Goal: Task Accomplishment & Management: Use online tool/utility

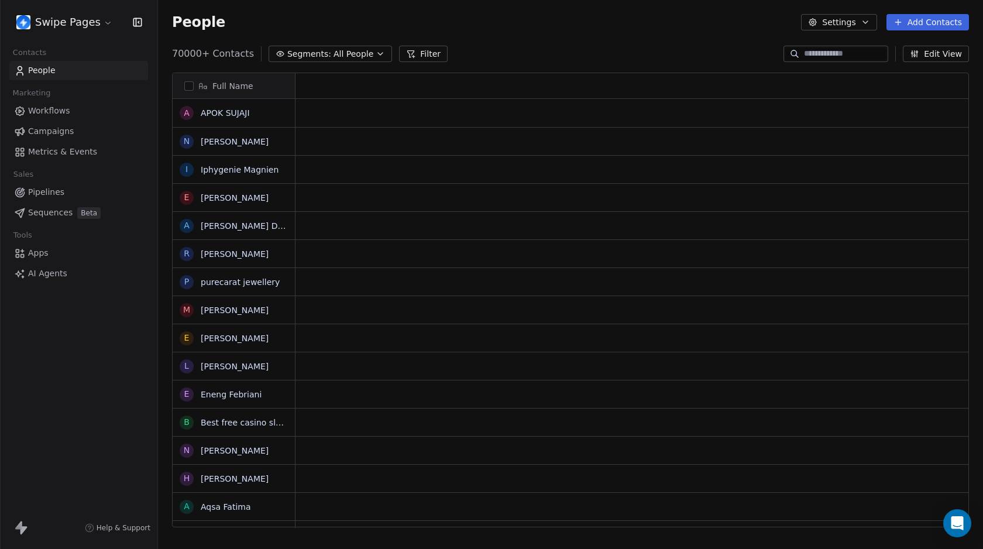
scroll to position [9, 9]
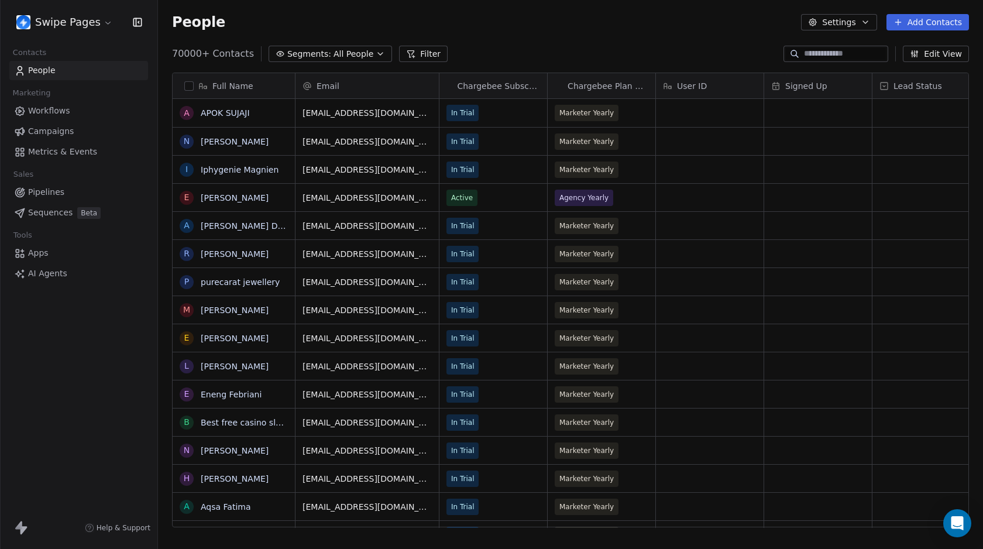
click at [95, 20] on html "Swipe Pages Contacts People Marketing Workflows Campaigns Metrics & Events Sale…" at bounding box center [491, 274] width 983 height 549
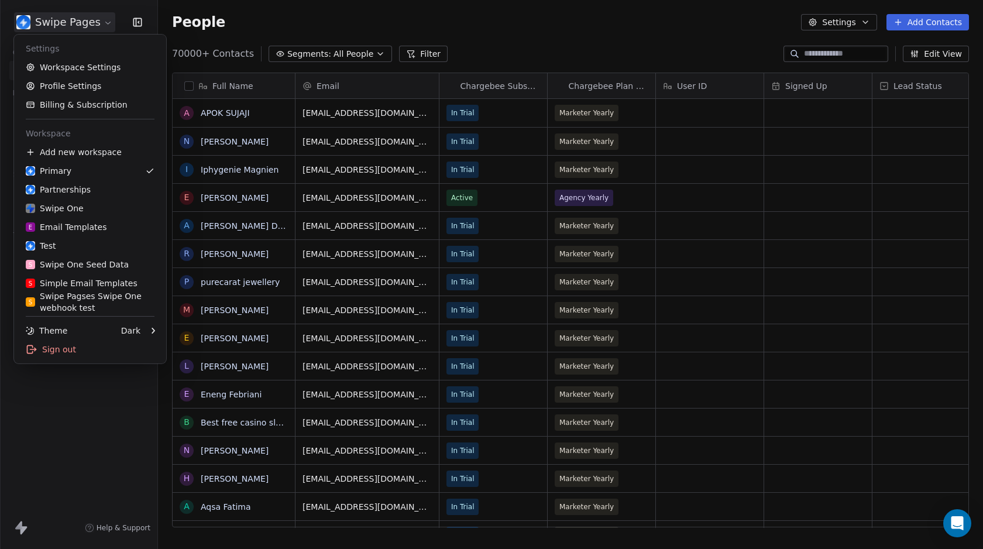
click at [247, 24] on html "Swipe Pages Contacts People Marketing Workflows Campaigns Metrics & Events Sale…" at bounding box center [491, 274] width 983 height 549
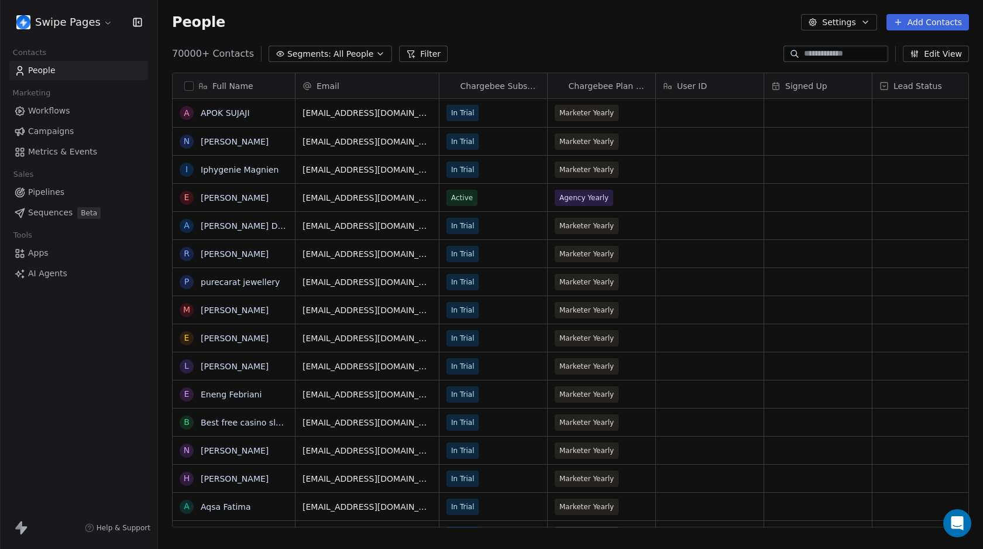
click at [415, 59] on button "Filter" at bounding box center [423, 54] width 49 height 16
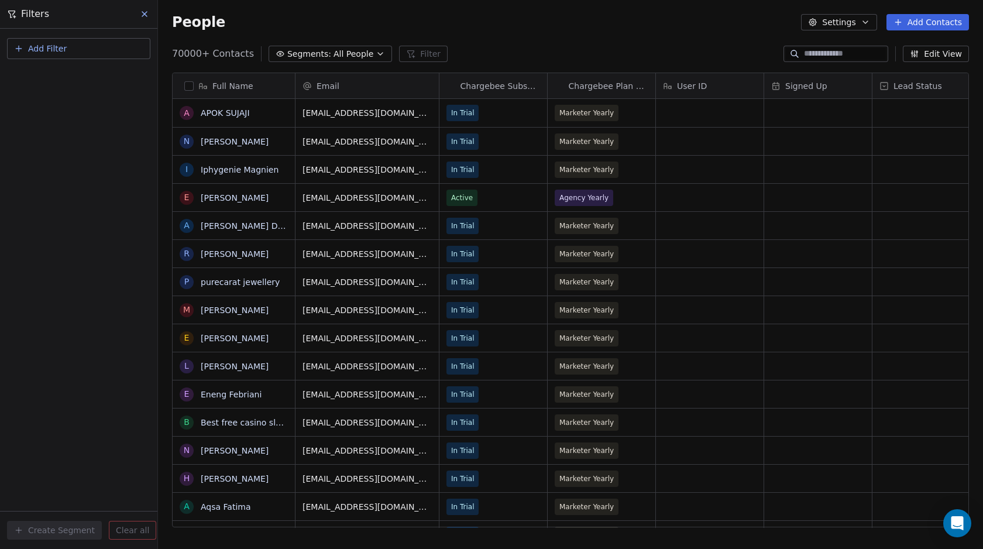
click at [42, 44] on span "Add Filter" at bounding box center [47, 49] width 39 height 12
click at [49, 92] on span "Contact activity" at bounding box center [51, 95] width 65 height 12
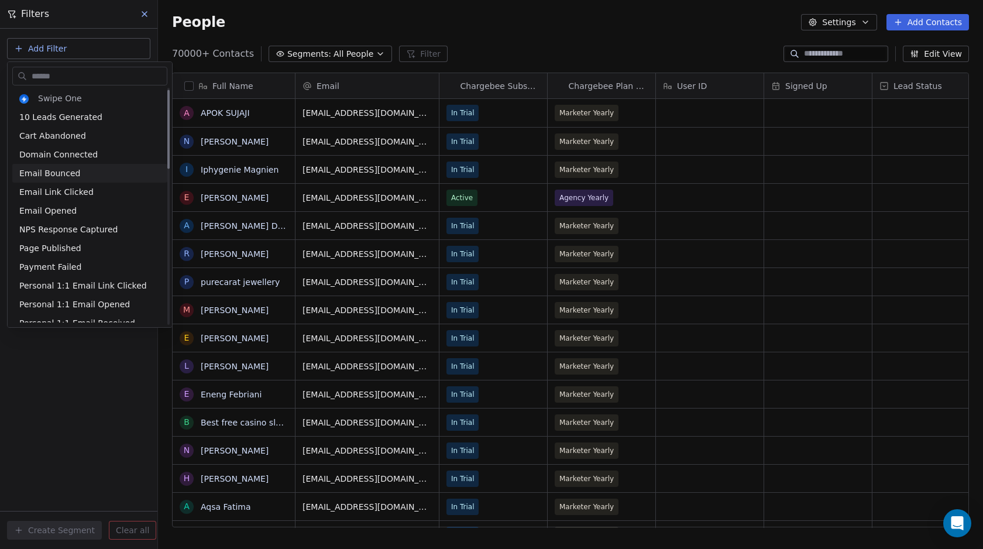
scroll to position [0, 0]
type input "**"
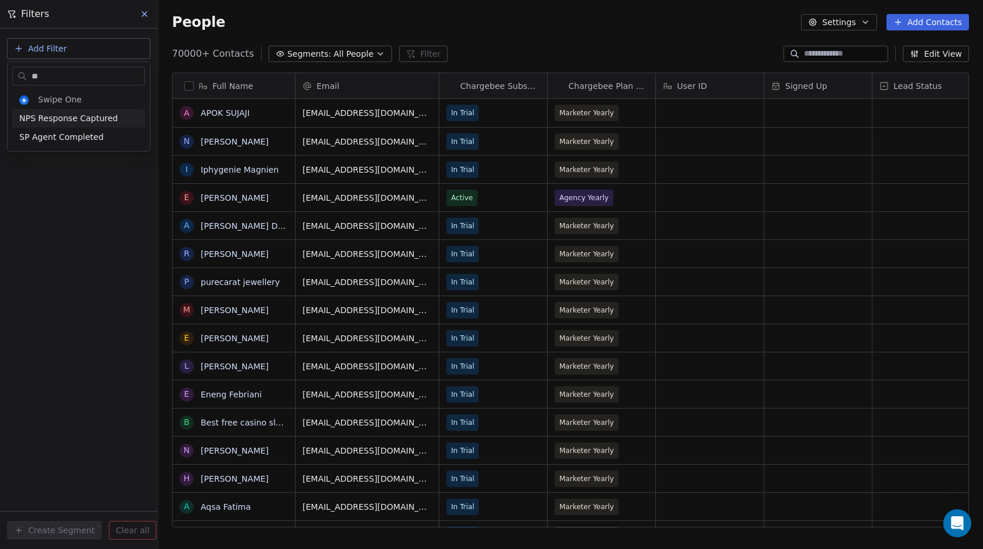
click at [261, 26] on html "Swipe Pages Contacts People Marketing Workflows Campaigns Metrics & Events Sale…" at bounding box center [491, 274] width 983 height 549
click at [147, 13] on icon at bounding box center [144, 13] width 9 height 9
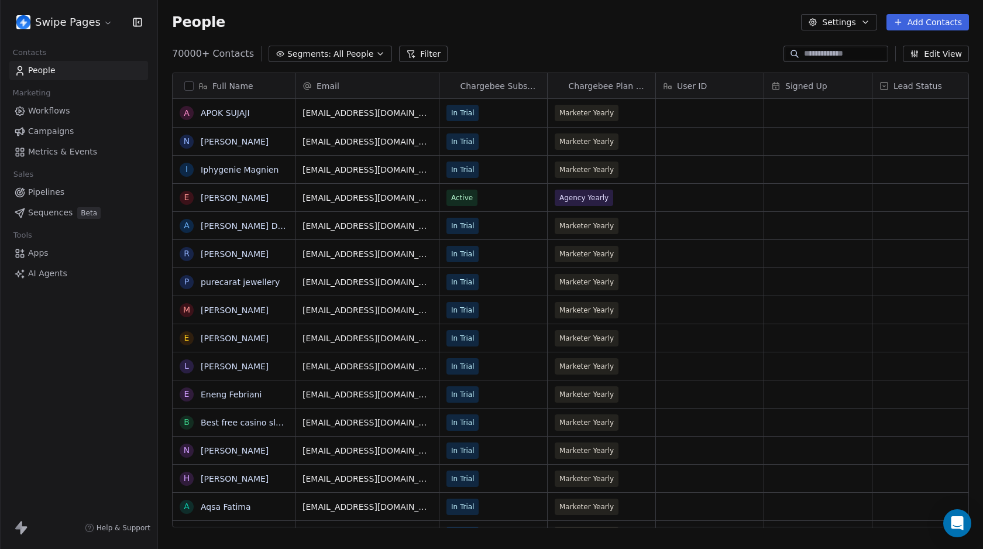
click at [39, 112] on span "Workflows" at bounding box center [49, 111] width 42 height 12
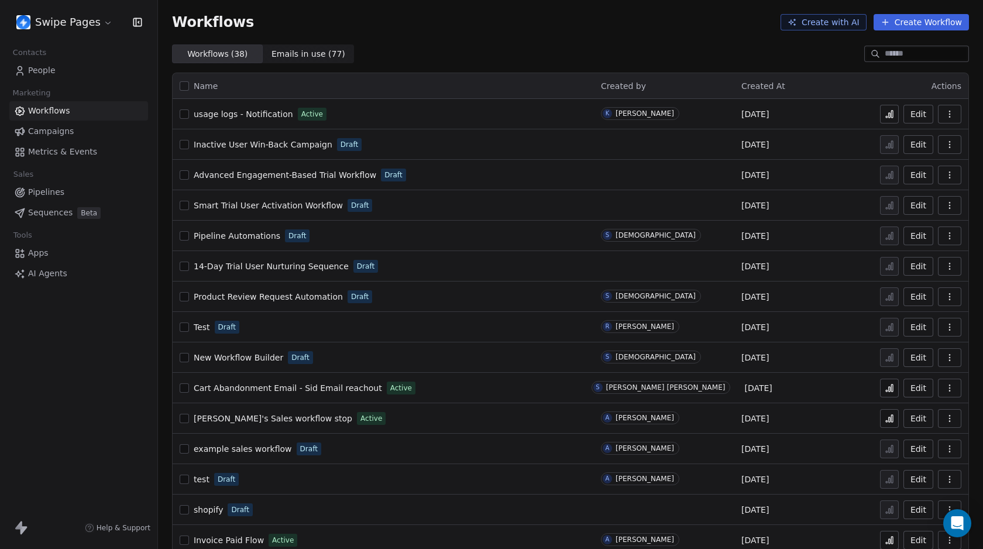
click at [914, 26] on button "Create Workflow" at bounding box center [920, 22] width 95 height 16
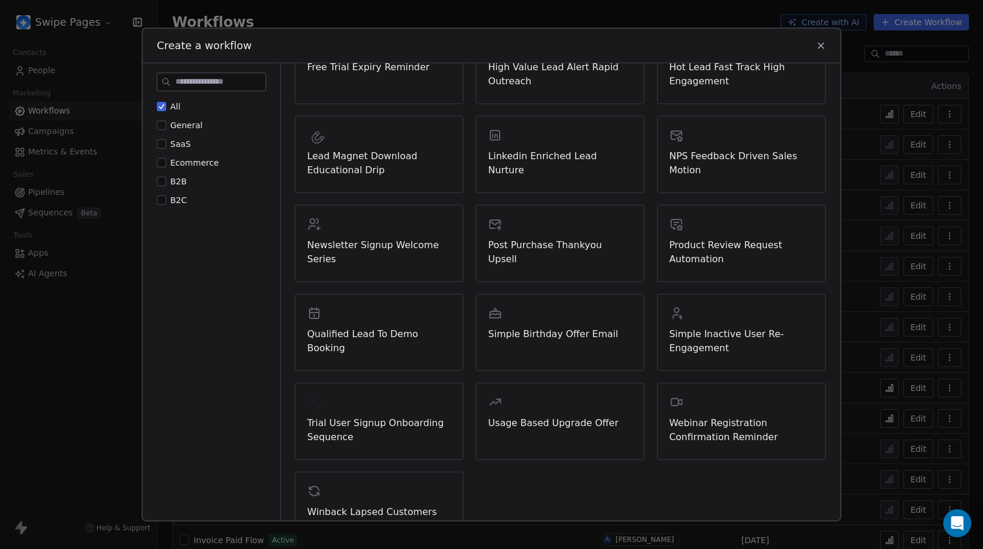
scroll to position [14, 0]
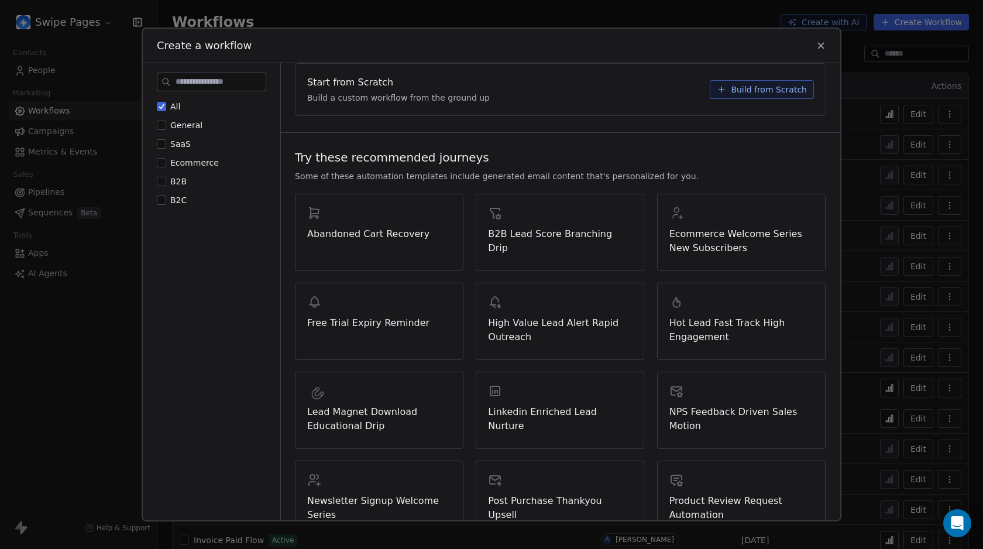
click at [163, 143] on button "SaaS" at bounding box center [161, 144] width 9 height 12
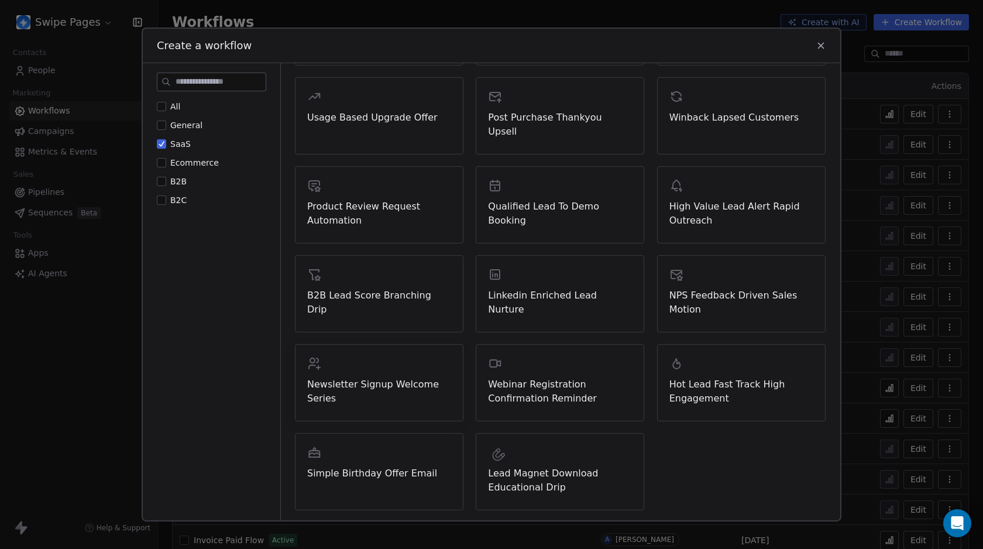
scroll to position [0, 0]
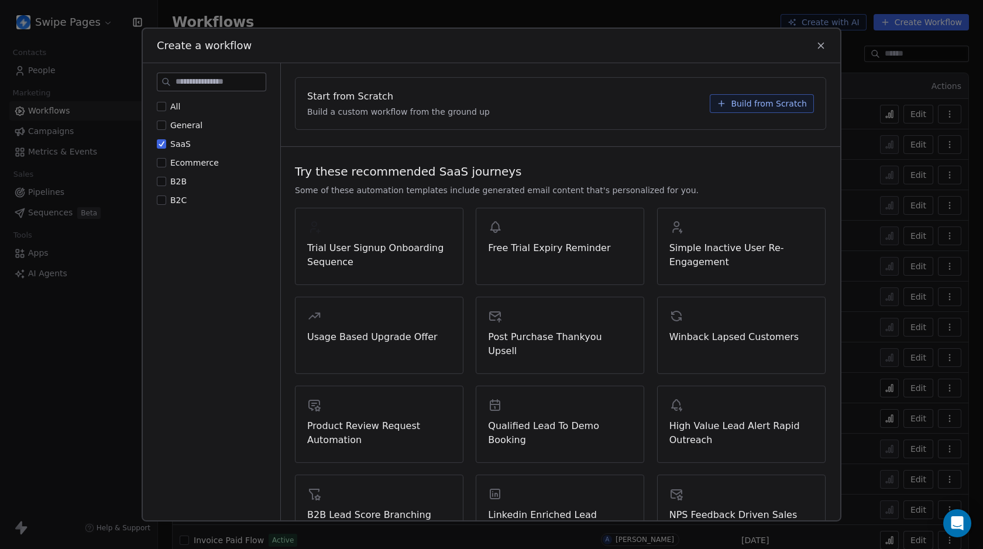
click at [723, 106] on button "Build from Scratch" at bounding box center [762, 103] width 104 height 19
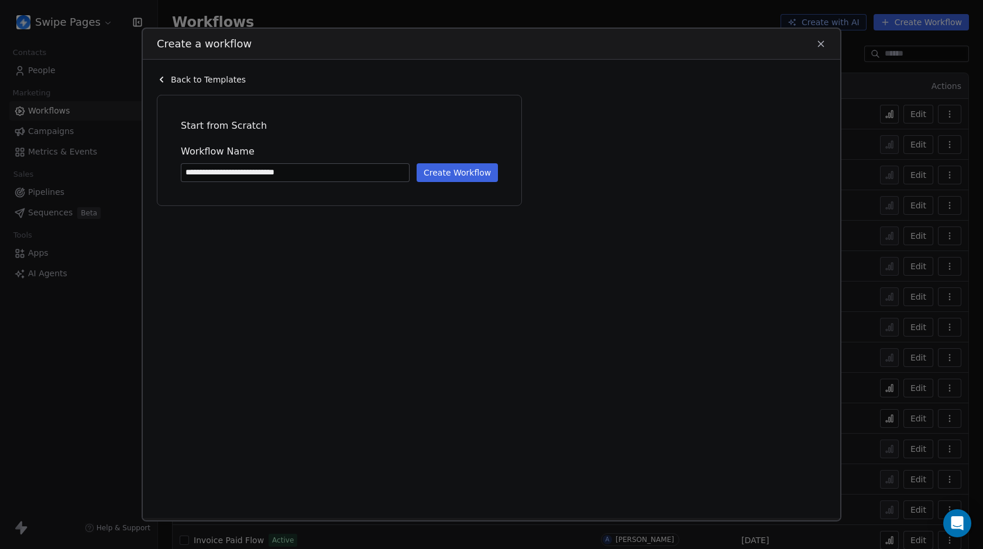
type input "**********"
click at [465, 173] on button "Create Workflow" at bounding box center [457, 172] width 81 height 19
